Goal: Information Seeking & Learning: Learn about a topic

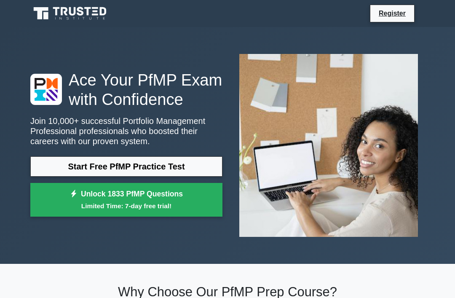
click at [70, 177] on link "Start Free PfMP Practice Test" at bounding box center [126, 166] width 192 height 20
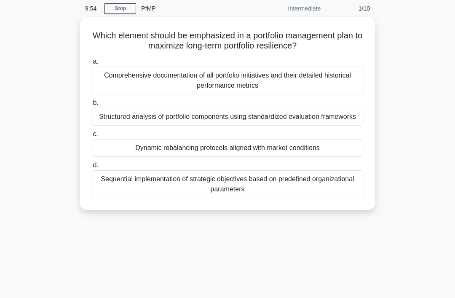
scroll to position [39, 0]
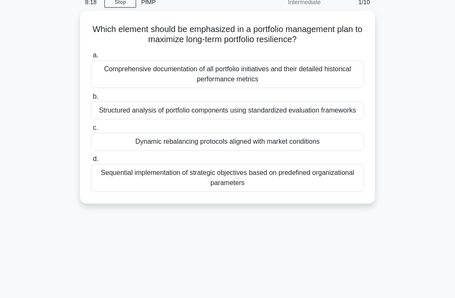
click at [111, 85] on div "Comprehensive documentation of all portfolio initiatives and their detailed his…" at bounding box center [227, 74] width 273 height 28
click at [91, 58] on input "a. Comprehensive documentation of all portfolio initiatives and their detailed …" at bounding box center [91, 55] width 0 height 5
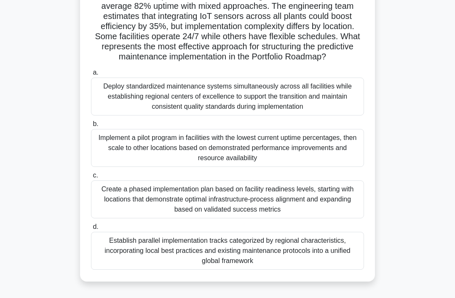
scroll to position [130, 0]
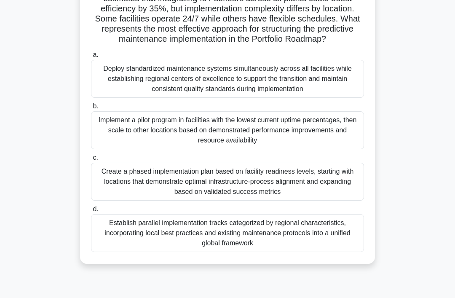
click at [137, 149] on div "Implement a pilot program in facilities with the lowest current uptime percenta…" at bounding box center [227, 130] width 273 height 38
click at [91, 109] on input "b. Implement a pilot program in facilities with the lowest current uptime perce…" at bounding box center [91, 106] width 0 height 5
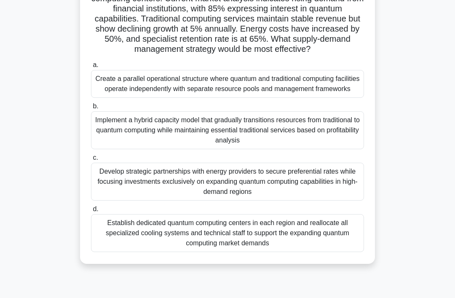
click at [126, 240] on div "Establish dedicated quantum computing centers in each region and reallocate all…" at bounding box center [227, 233] width 273 height 38
click at [91, 212] on input "d. Establish dedicated quantum computing centers in each region and reallocate …" at bounding box center [91, 209] width 0 height 5
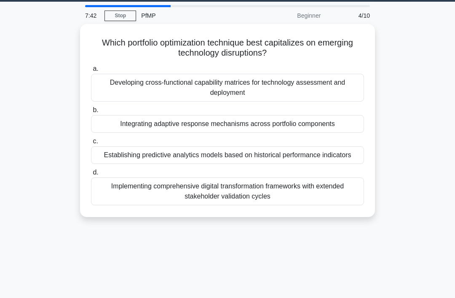
scroll to position [0, 0]
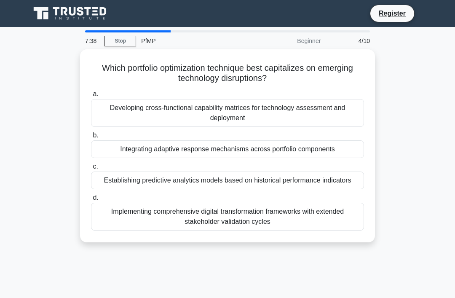
click at [52, 8] on icon at bounding box center [70, 13] width 81 height 16
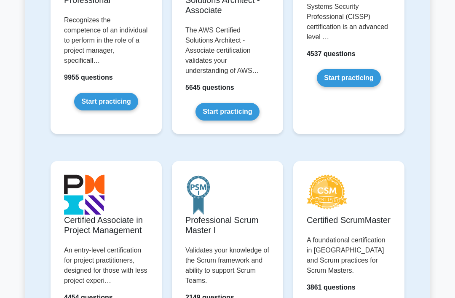
scroll to position [264, 0]
click at [94, 110] on link "Start practicing" at bounding box center [106, 102] width 64 height 18
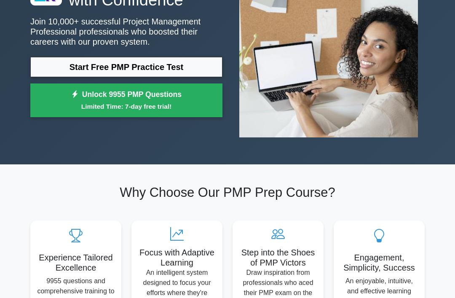
scroll to position [99, 0]
click at [72, 77] on link "Start Free PMP Practice Test" at bounding box center [126, 67] width 192 height 20
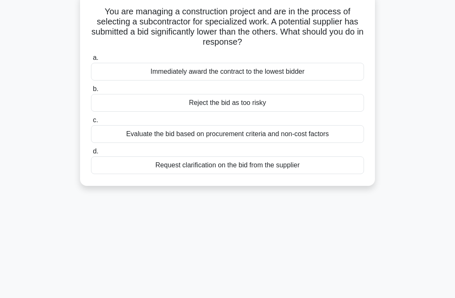
scroll to position [57, 0]
click at [113, 134] on div "Evaluate the bid based on procurement criteria and non-cost factors" at bounding box center [227, 134] width 273 height 18
click at [91, 123] on input "c. Evaluate the bid based on procurement criteria and non-cost factors" at bounding box center [91, 119] width 0 height 5
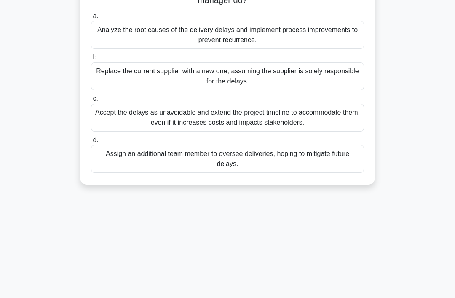
scroll to position [107, 0]
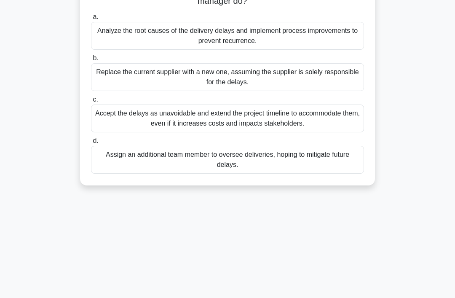
click at [118, 40] on div "Analyze the root causes of the delivery delays and implement process improvemen…" at bounding box center [227, 36] width 273 height 28
click at [91, 20] on input "a. Analyze the root causes of the delivery delays and implement process improve…" at bounding box center [91, 16] width 0 height 5
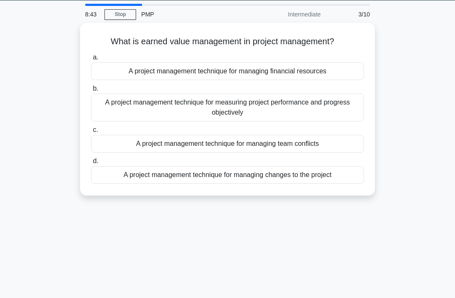
scroll to position [24, 0]
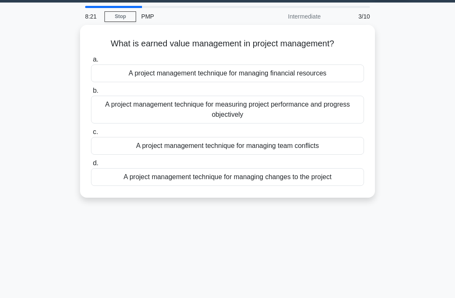
click at [118, 103] on div "A project management technique for measuring project performance and progress o…" at bounding box center [227, 110] width 273 height 28
click at [91, 94] on input "b. A project management technique for measuring project performance and progres…" at bounding box center [91, 90] width 0 height 5
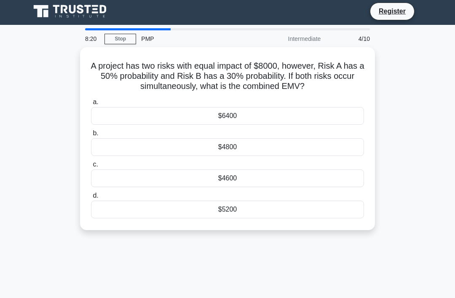
scroll to position [0, 0]
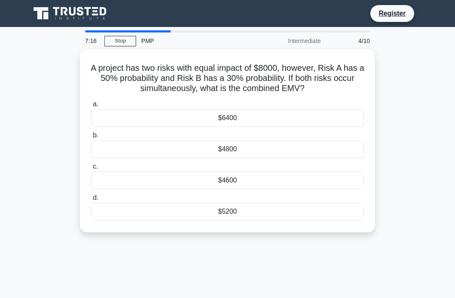
click at [114, 123] on div "$6400" at bounding box center [227, 118] width 273 height 18
click at [91, 107] on input "a. $6400" at bounding box center [91, 104] width 0 height 5
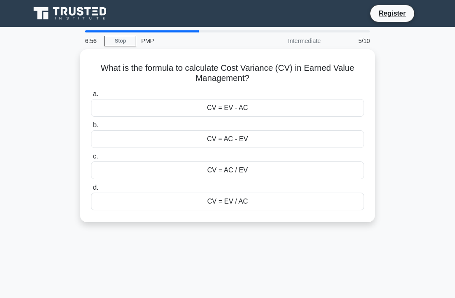
click at [113, 107] on div "CV = EV - AC" at bounding box center [227, 108] width 273 height 18
click at [91, 97] on input "a. CV = EV - AC" at bounding box center [91, 93] width 0 height 5
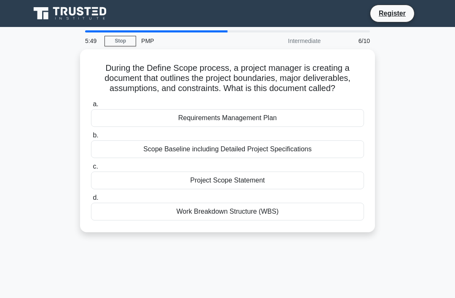
click at [116, 180] on div "Project Scope Statement" at bounding box center [227, 181] width 273 height 18
click at [91, 169] on input "c. Project Scope Statement" at bounding box center [91, 166] width 0 height 5
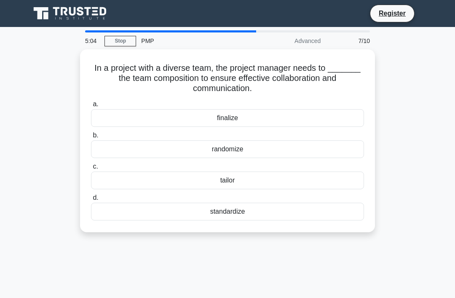
click at [118, 118] on div "finalize" at bounding box center [227, 118] width 273 height 18
click at [91, 107] on input "a. finalize" at bounding box center [91, 104] width 0 height 5
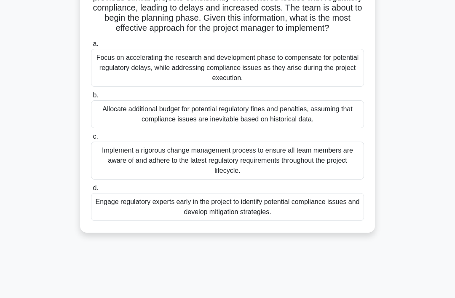
scroll to position [91, 0]
click at [123, 81] on div "Focus on accelerating the research and development phase to compensate for pote…" at bounding box center [227, 68] width 273 height 38
click at [91, 47] on input "a. Focus on accelerating the research and development phase to compensate for p…" at bounding box center [91, 43] width 0 height 5
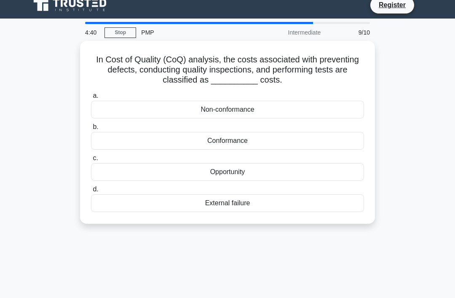
scroll to position [0, 0]
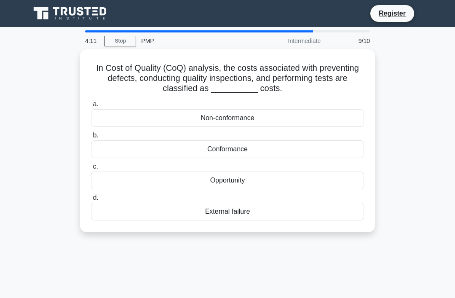
click at [115, 114] on div "Non-conformance" at bounding box center [227, 118] width 273 height 18
click at [91, 107] on input "a. Non-conformance" at bounding box center [91, 104] width 0 height 5
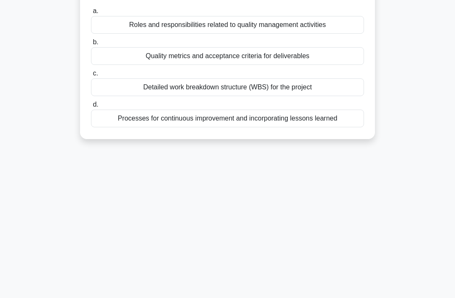
scroll to position [83, 0]
click at [101, 127] on div "Processes for continuous improvement and incorporating lessons learned" at bounding box center [227, 118] width 273 height 18
click at [91, 107] on input "d. Processes for continuous improvement and incorporating lessons learned" at bounding box center [91, 104] width 0 height 5
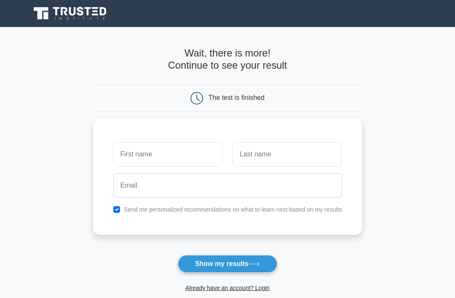
click at [263, 266] on button "Show my results" at bounding box center [227, 264] width 99 height 18
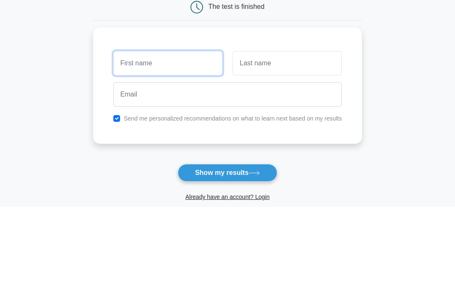
scroll to position [91, 0]
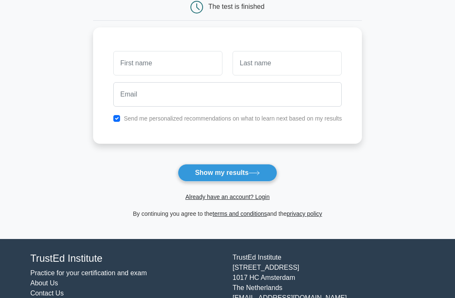
click at [256, 193] on link "Already have an account? Login" at bounding box center [227, 196] width 84 height 7
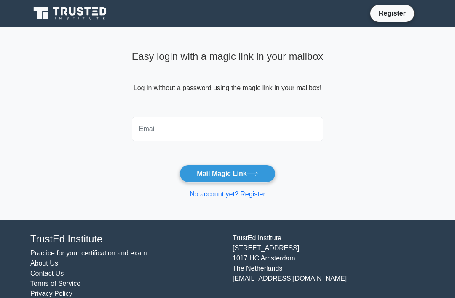
click at [193, 119] on input "email" at bounding box center [227, 129] width 191 height 24
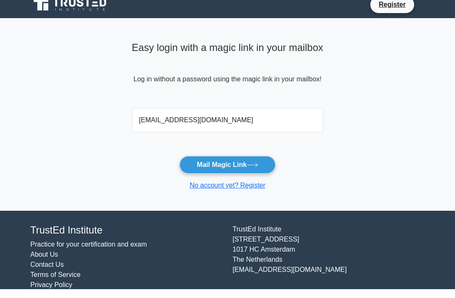
scroll to position [9, 0]
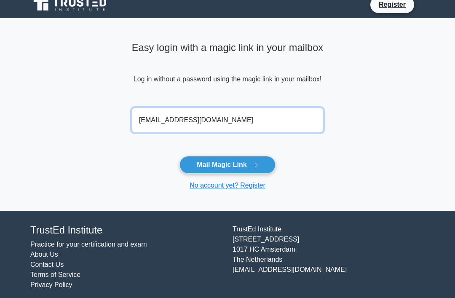
type input "samykhawla@yahoo.com"
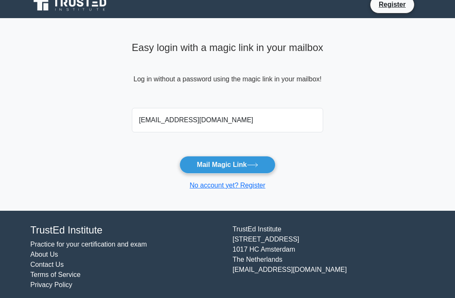
click at [249, 161] on button "Mail Magic Link" at bounding box center [228, 165] width 96 height 18
